Goal: Task Accomplishment & Management: Manage account settings

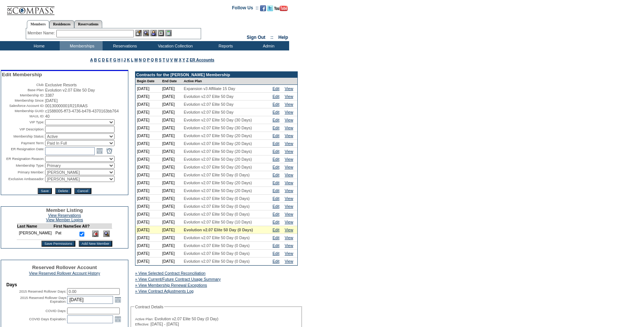
scroll to position [469, 0]
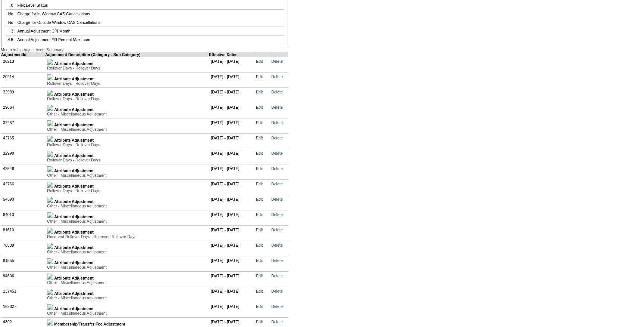
scroll to position [1585, 0]
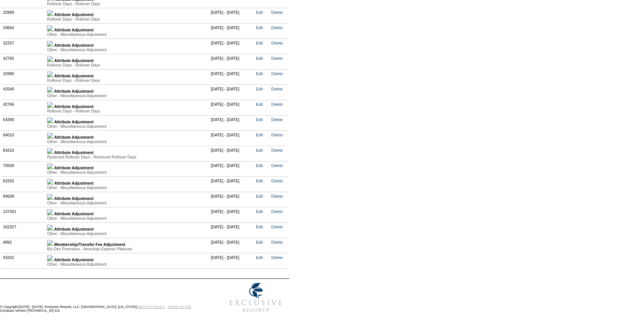
click at [53, 227] on img at bounding box center [50, 227] width 6 height 6
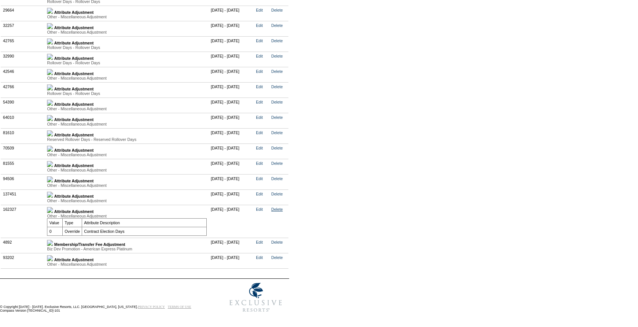
click at [283, 211] on link "Delete" at bounding box center [277, 209] width 12 height 4
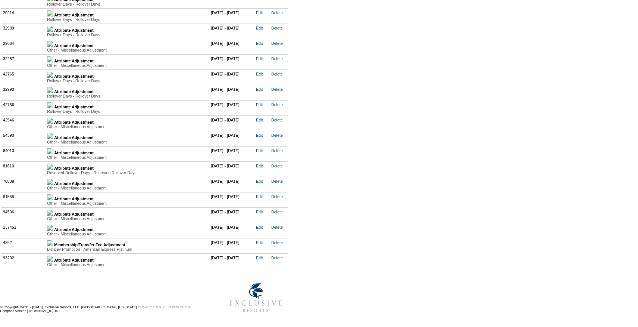
scroll to position [1572, 0]
click at [53, 228] on link at bounding box center [50, 229] width 6 height 4
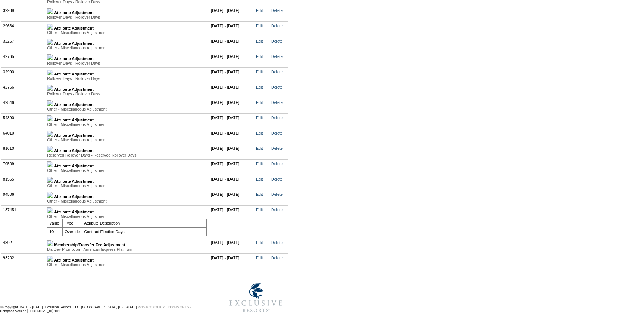
click at [53, 198] on img at bounding box center [50, 195] width 6 height 6
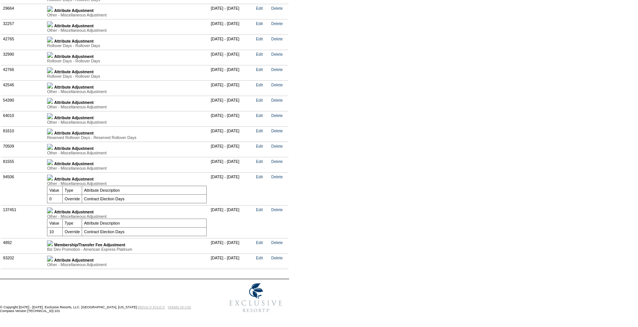
click at [53, 180] on img at bounding box center [50, 177] width 6 height 6
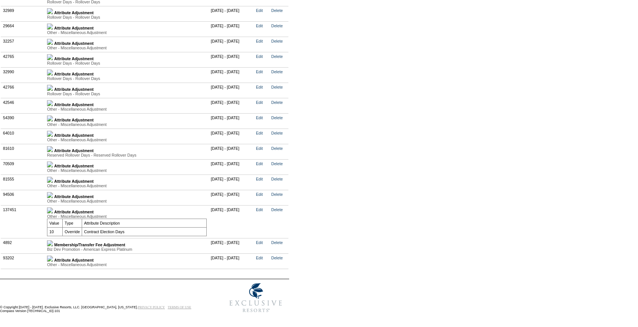
click at [53, 198] on img at bounding box center [50, 195] width 6 height 6
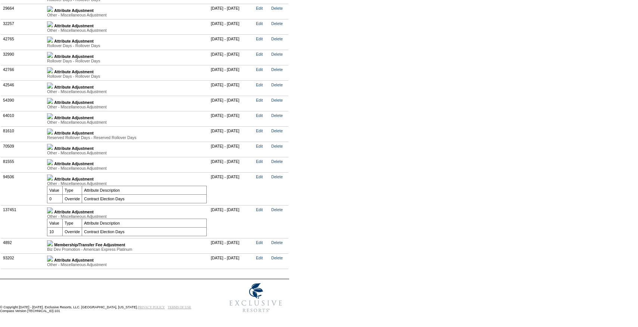
click at [53, 172] on td "Attribute Adjustment Other - Miscellaneous Adjustment Value Type Attribute Desc…" at bounding box center [127, 164] width 164 height 15
click at [53, 165] on img at bounding box center [50, 162] width 6 height 6
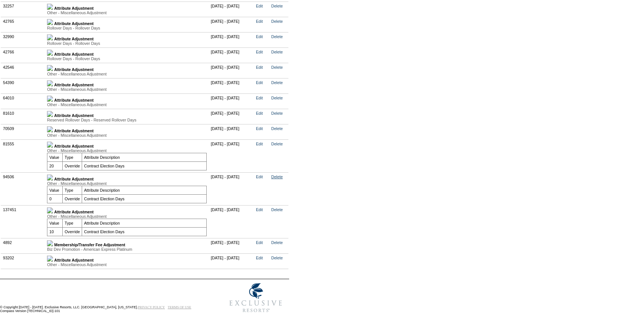
click at [283, 179] on link "Delete" at bounding box center [277, 176] width 12 height 4
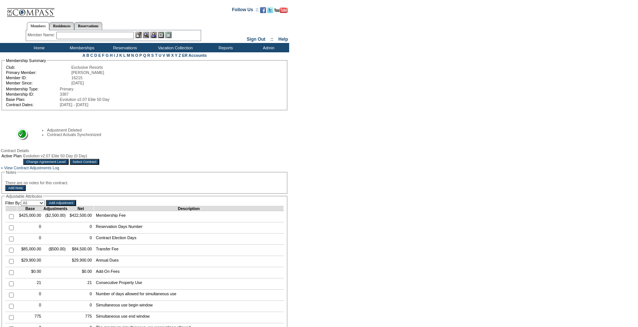
click at [100, 165] on input "Select Contract" at bounding box center [85, 162] width 30 height 6
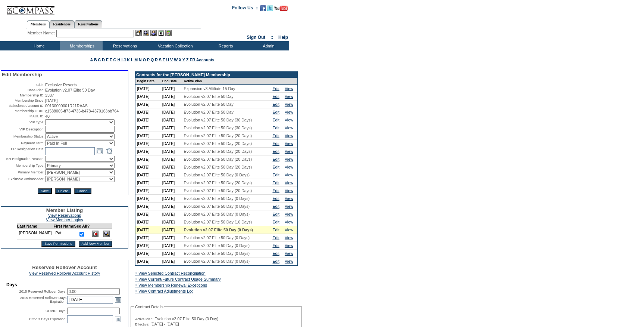
scroll to position [24, 0]
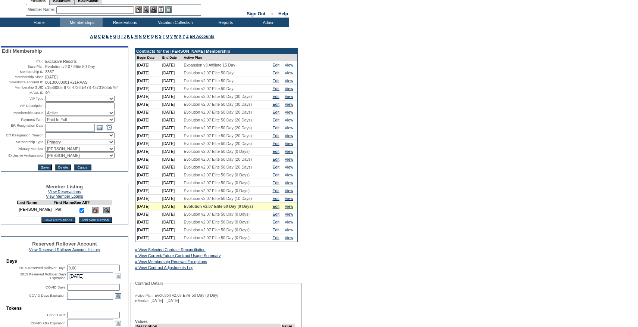
click at [78, 116] on select "Active Restricted Expired Inactive Past Due Disabled Resigned - Active Resigned…" at bounding box center [79, 113] width 69 height 6
select select "Suspended"
click at [45, 116] on select "Active Restricted Expired Inactive Past Due Disabled Resigned - Active Resigned…" at bounding box center [79, 113] width 69 height 6
click at [44, 170] on input "Save" at bounding box center [45, 167] width 14 height 6
